Goal: Transaction & Acquisition: Purchase product/service

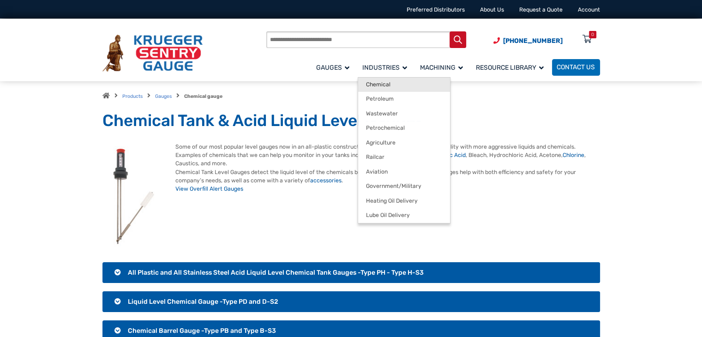
click at [385, 81] on span "Chemical" at bounding box center [378, 84] width 24 height 7
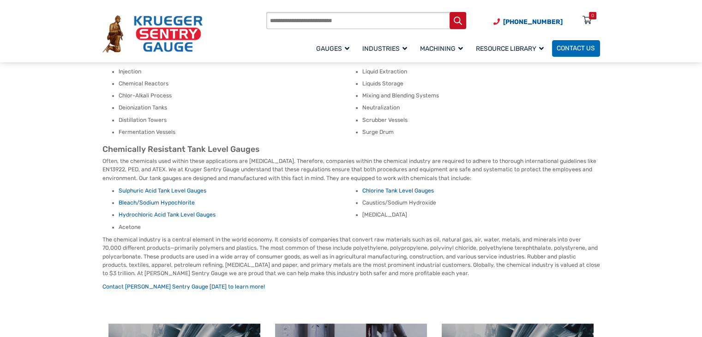
scroll to position [369, 0]
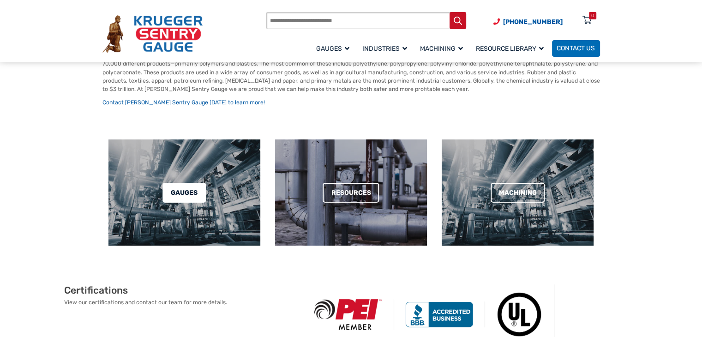
click at [173, 183] on link "Gauges" at bounding box center [184, 193] width 43 height 20
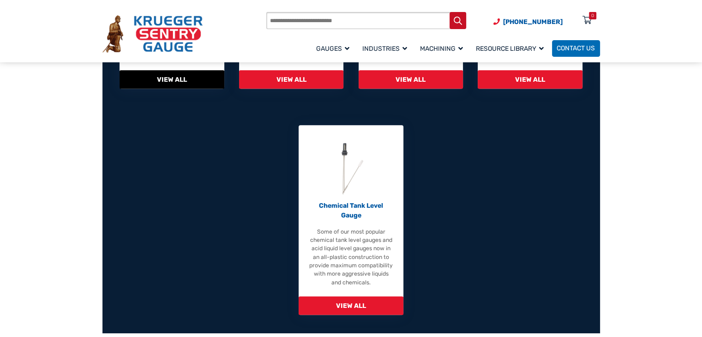
scroll to position [415, 0]
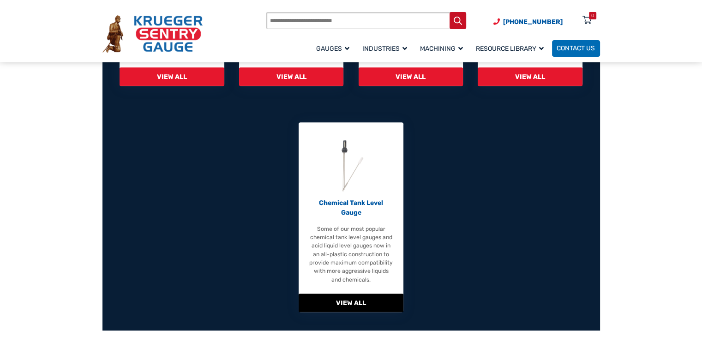
click at [346, 302] on span "View All" at bounding box center [350, 302] width 104 height 19
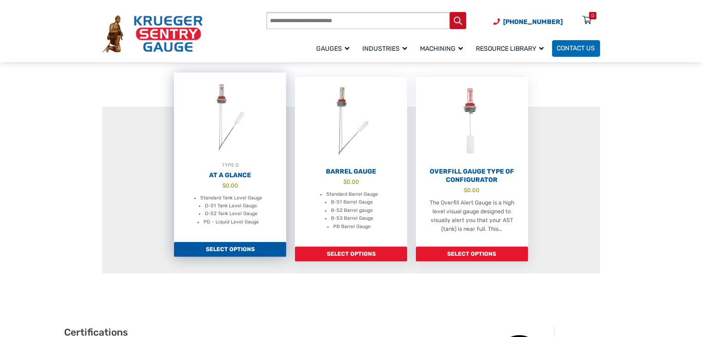
scroll to position [323, 0]
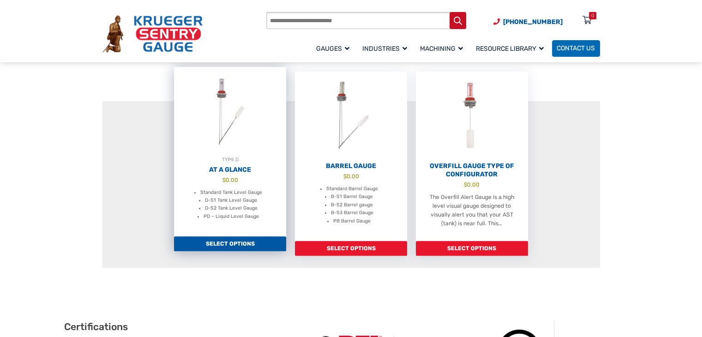
click at [229, 246] on link "Select options" at bounding box center [230, 243] width 112 height 15
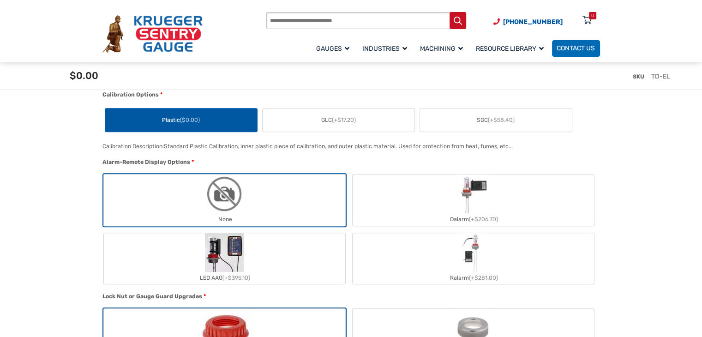
scroll to position [646, 0]
